Goal: Task Accomplishment & Management: Manage account settings

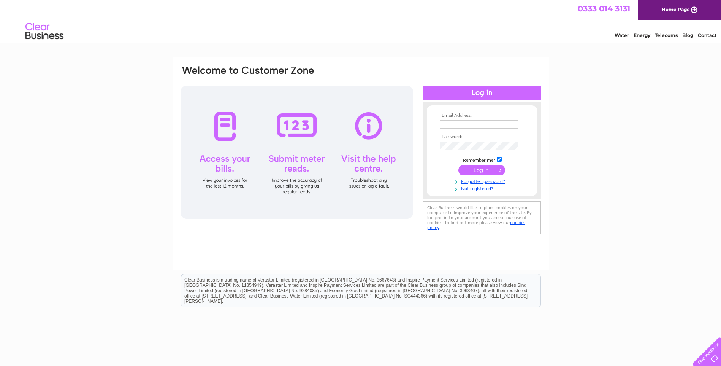
click at [453, 123] on input "text" at bounding box center [479, 124] width 78 height 8
type input "scootertechltd@gmail.com"
click at [473, 181] on link "Forgotten password?" at bounding box center [483, 181] width 86 height 7
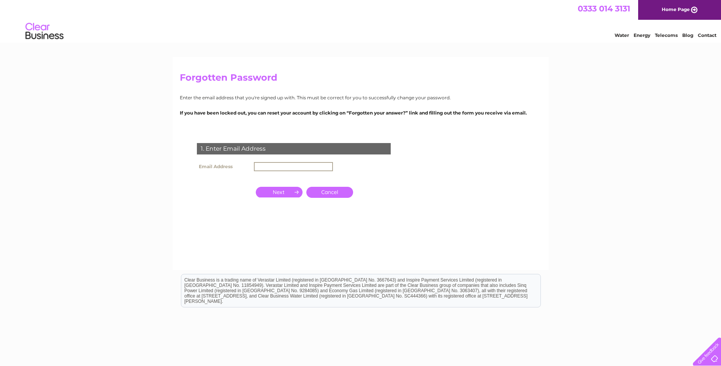
click at [274, 166] on input "text" at bounding box center [293, 166] width 79 height 9
click at [282, 191] on input "button" at bounding box center [279, 191] width 47 height 11
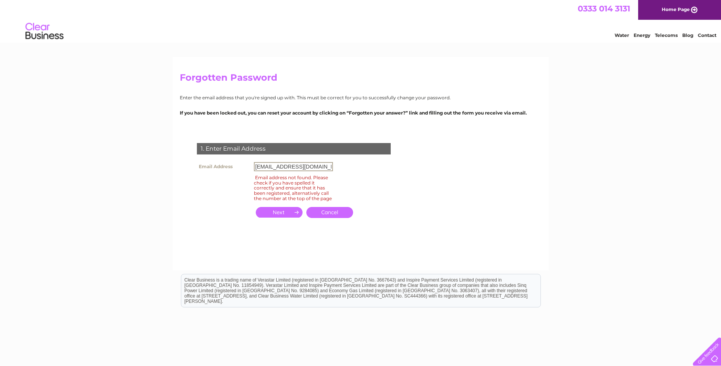
drag, startPoint x: 322, startPoint y: 165, endPoint x: 255, endPoint y: 168, distance: 66.6
click at [255, 168] on input "[EMAIL_ADDRESS][DOMAIN_NAME]" at bounding box center [293, 166] width 79 height 9
type input "arti16@wp.pl"
click at [285, 216] on input "button" at bounding box center [279, 212] width 47 height 11
click at [285, 215] on input "button" at bounding box center [279, 212] width 47 height 11
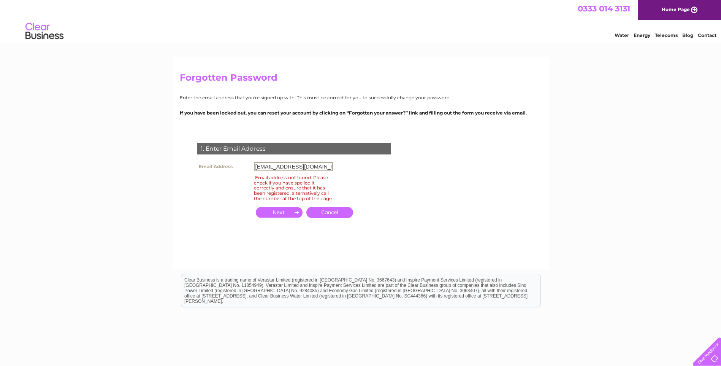
drag, startPoint x: 297, startPoint y: 168, endPoint x: 244, endPoint y: 173, distance: 53.8
click at [244, 173] on tbody "Email Address arti16@wp.pl Email address not found. Please check if you have sp…" at bounding box center [265, 181] width 140 height 43
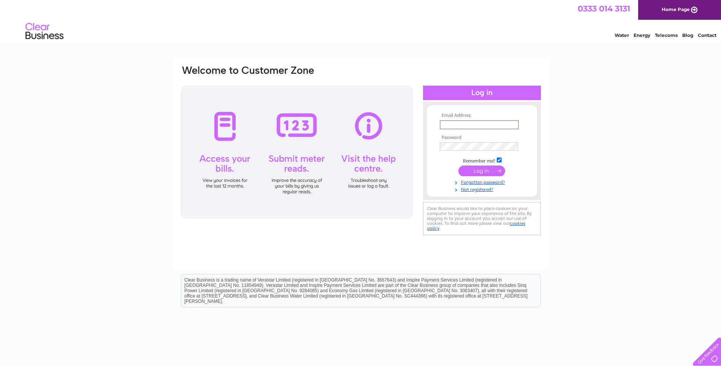
click at [461, 123] on input "text" at bounding box center [479, 124] width 79 height 9
type input "[EMAIL_ADDRESS][DOMAIN_NAME]"
click at [482, 181] on link "Forgotten password?" at bounding box center [483, 181] width 86 height 7
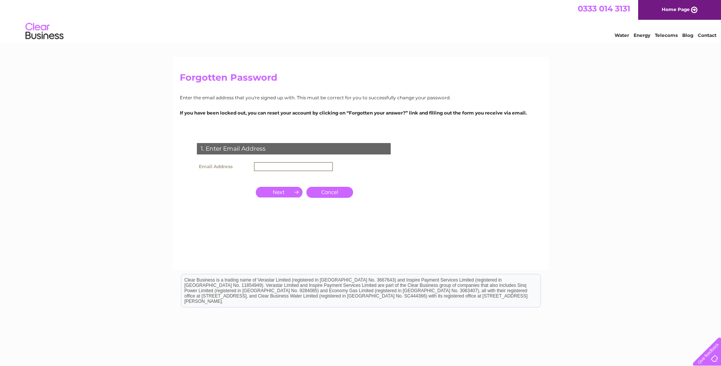
click at [260, 162] on input "text" at bounding box center [293, 166] width 79 height 9
click at [288, 193] on input "button" at bounding box center [279, 191] width 47 height 11
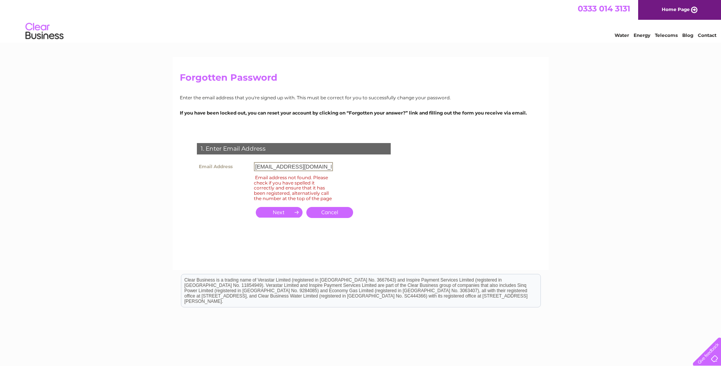
drag, startPoint x: 290, startPoint y: 163, endPoint x: 247, endPoint y: 165, distance: 42.6
click at [247, 165] on tr "Email Address arti16@wp.pl" at bounding box center [265, 166] width 140 height 13
type input "[EMAIL_ADDRESS][DOMAIN_NAME]"
click at [298, 214] on input "button" at bounding box center [279, 212] width 47 height 11
click at [291, 216] on input "button" at bounding box center [279, 212] width 47 height 11
